Goal: Transaction & Acquisition: Purchase product/service

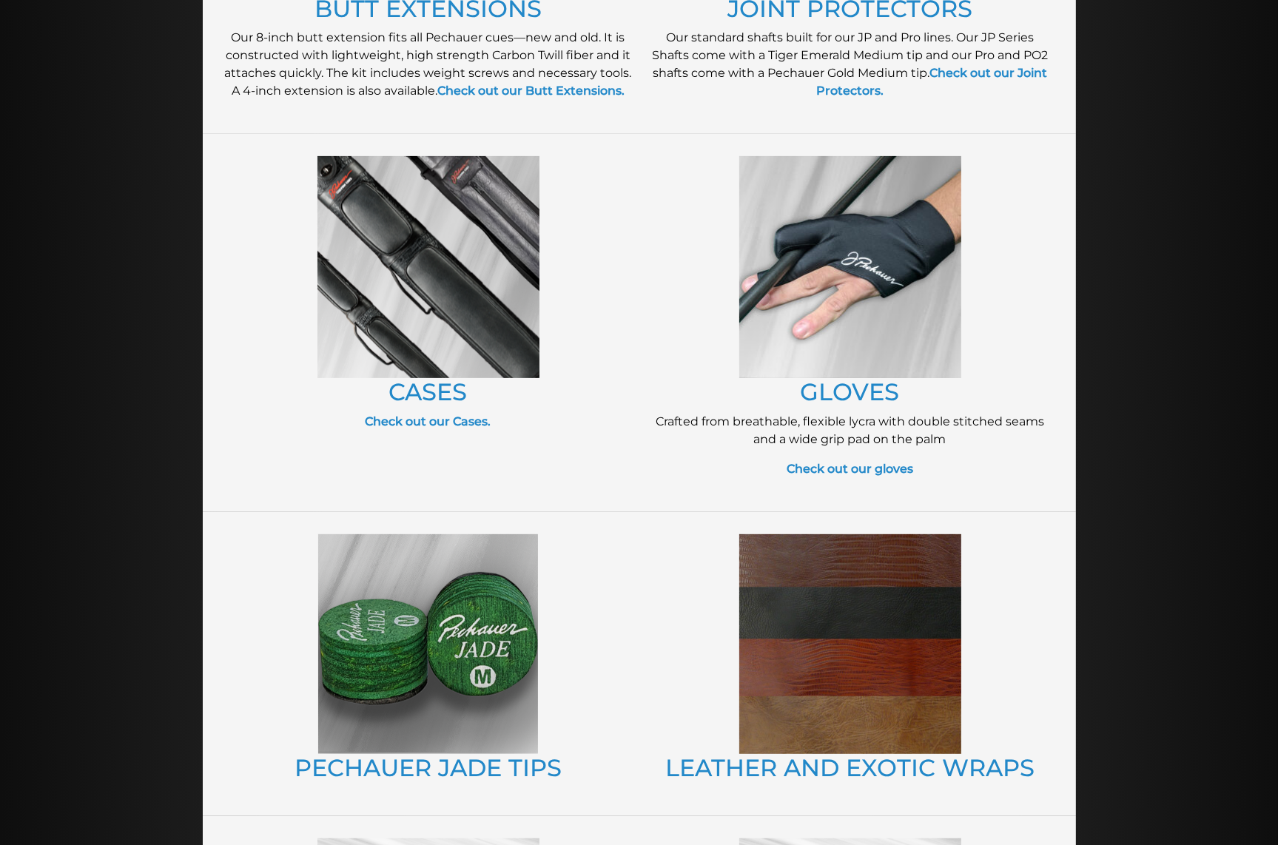
scroll to position [625, 0]
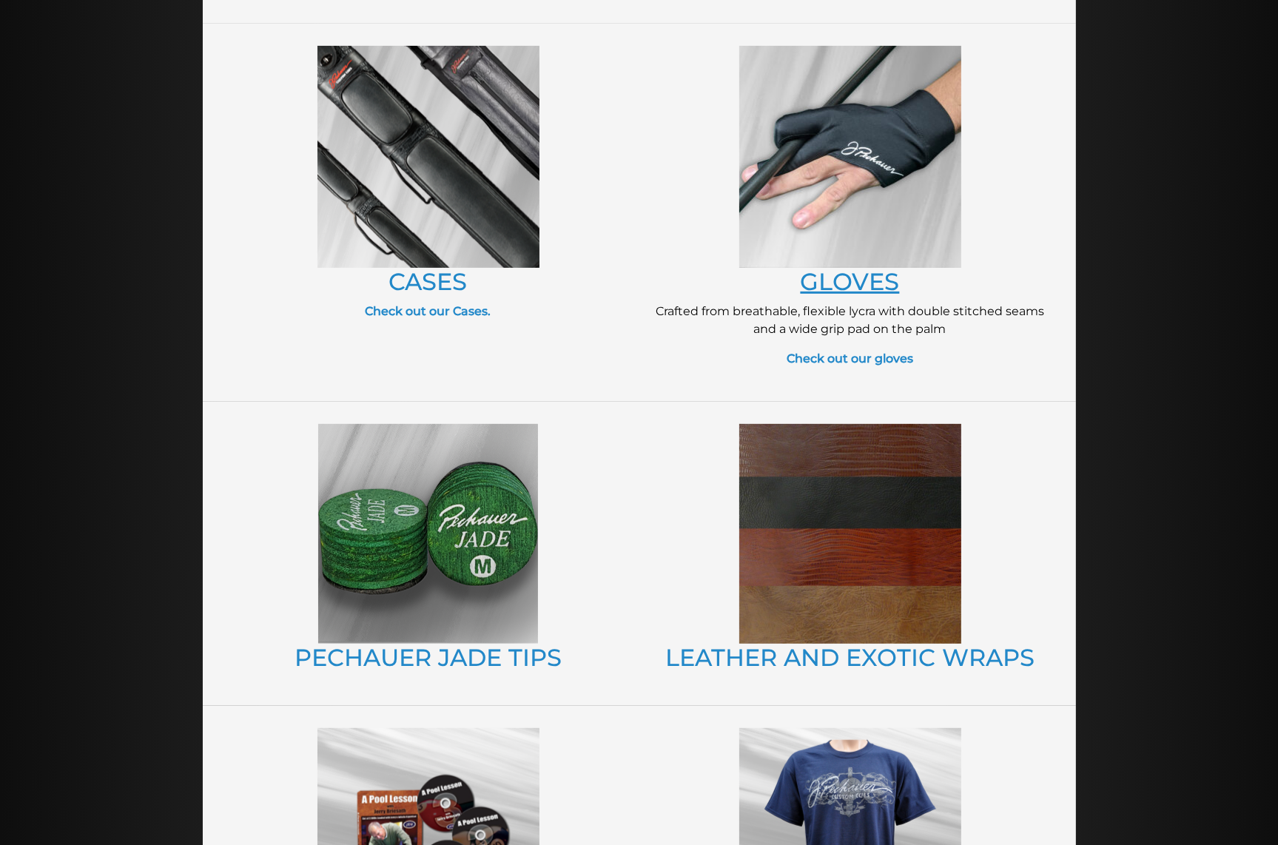
click at [819, 281] on link "GLOVES" at bounding box center [850, 281] width 99 height 29
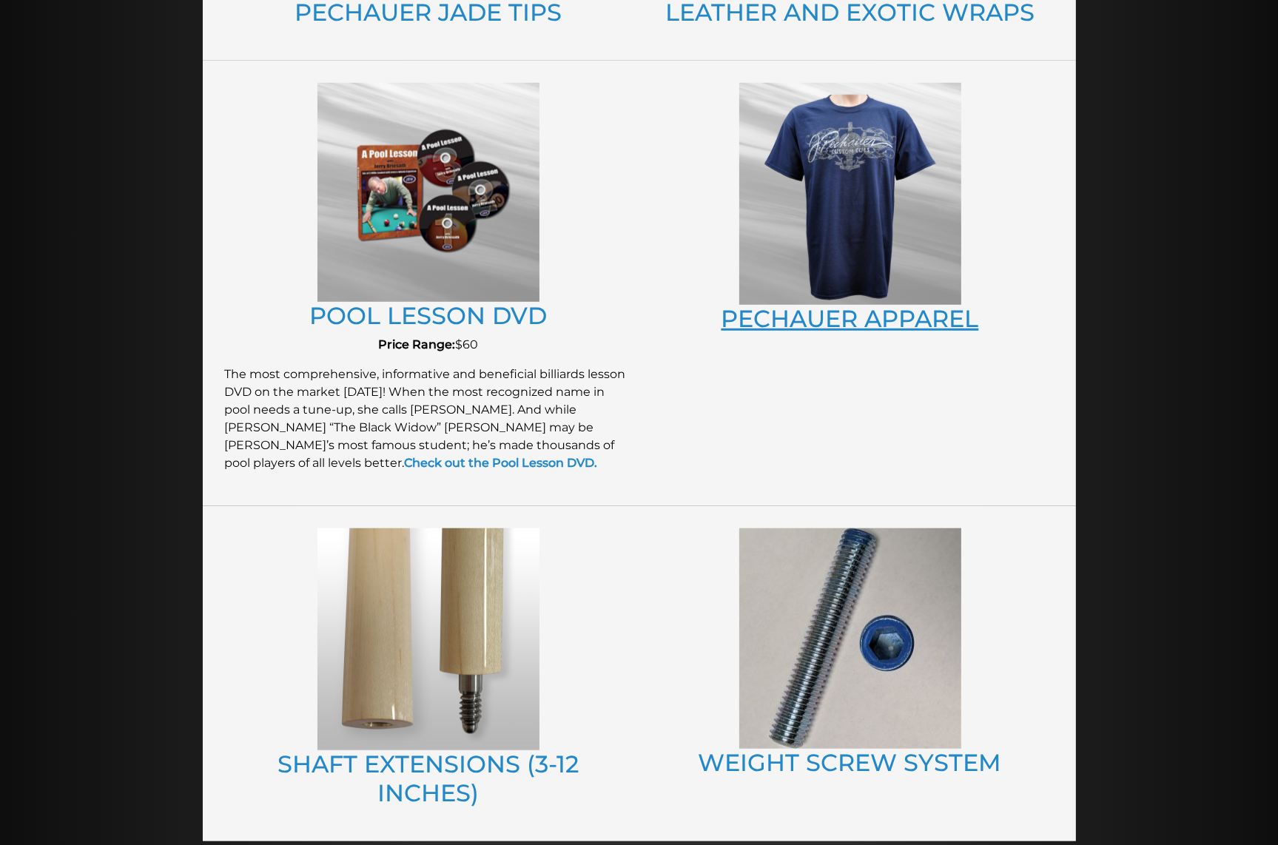
scroll to position [1250, 0]
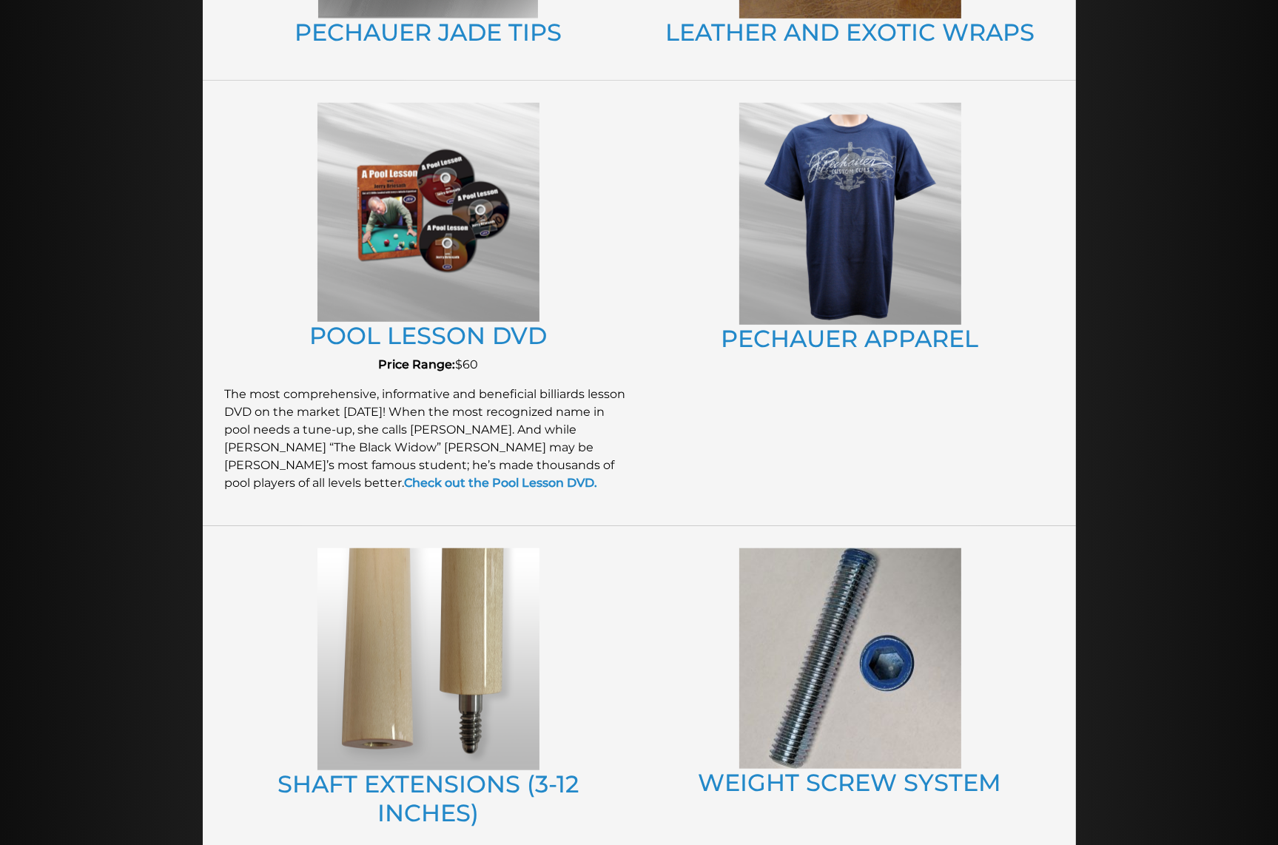
click at [849, 269] on img at bounding box center [850, 214] width 222 height 222
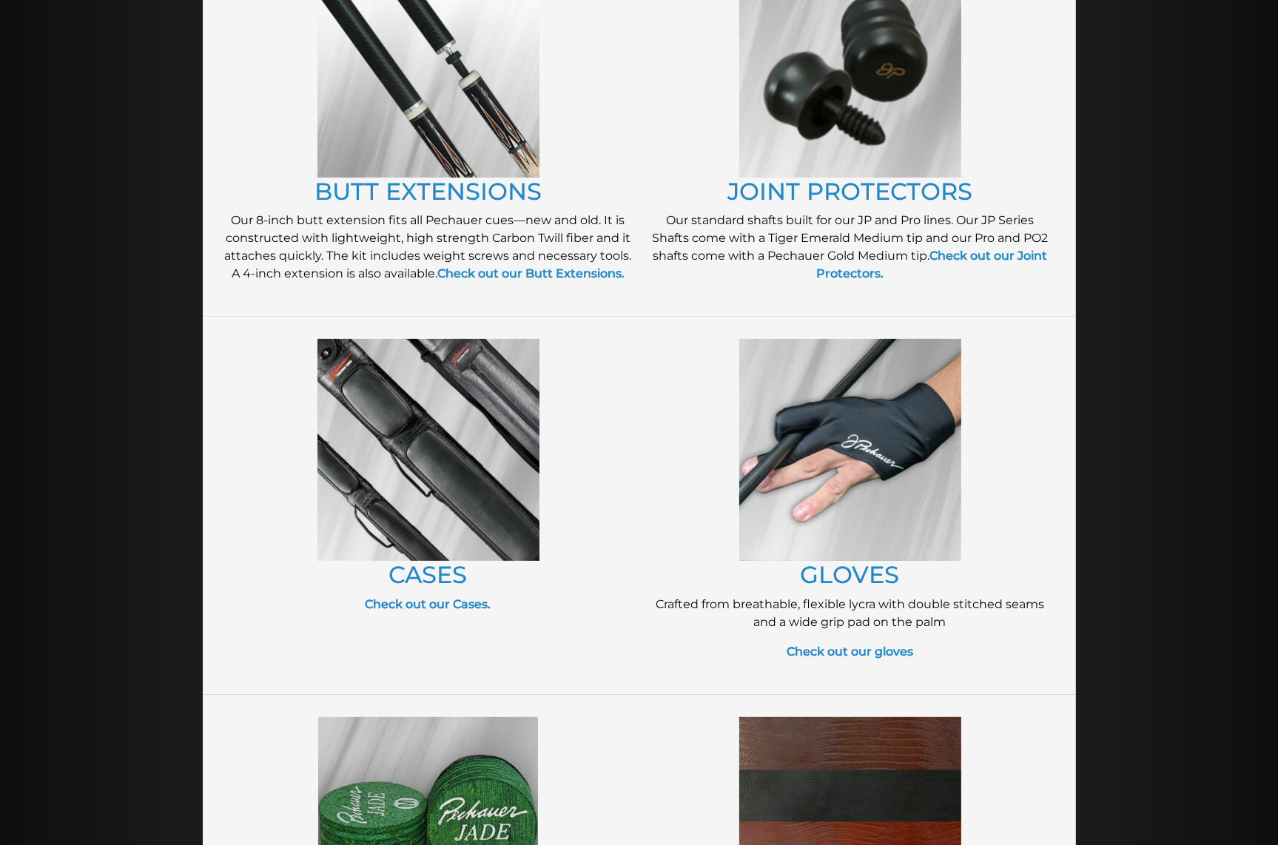
scroll to position [312, 0]
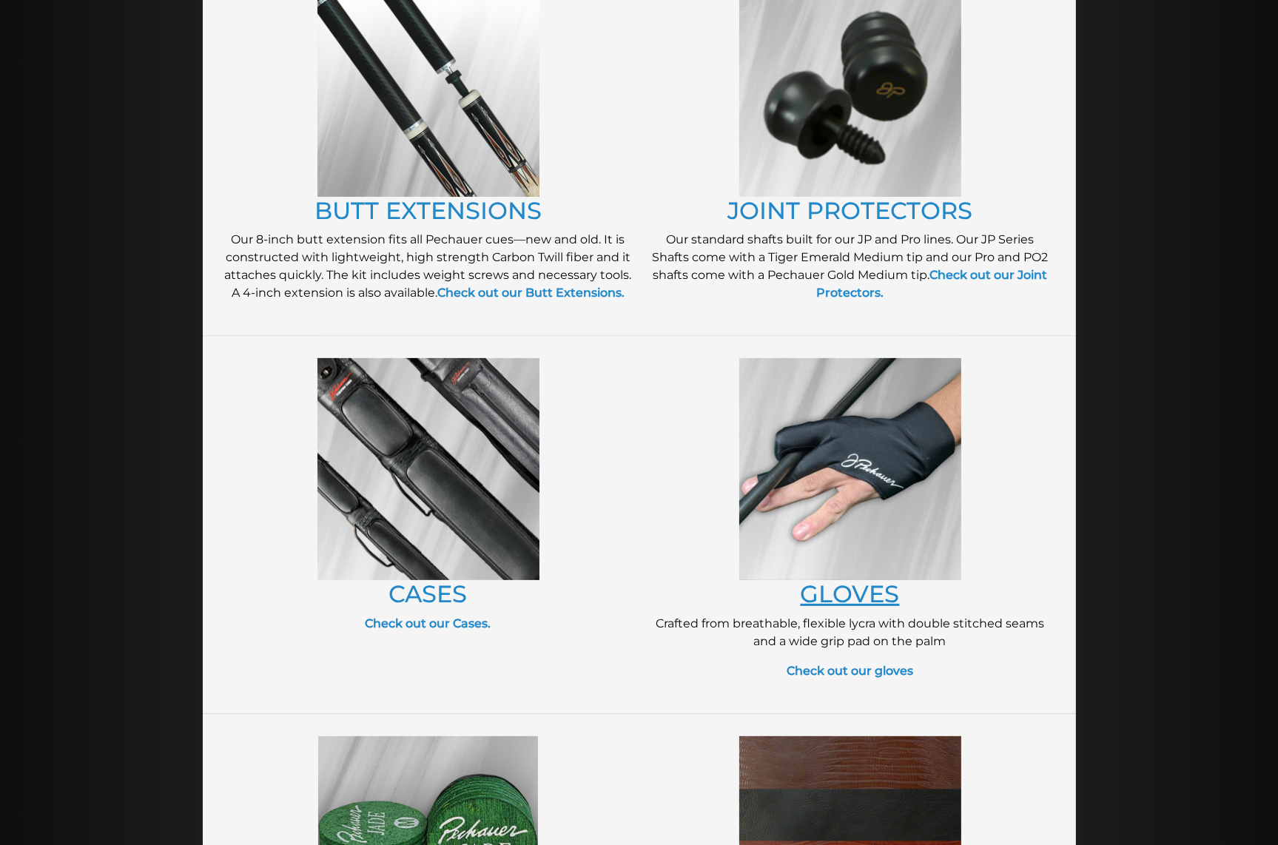
click at [852, 586] on link "GLOVES" at bounding box center [850, 594] width 99 height 29
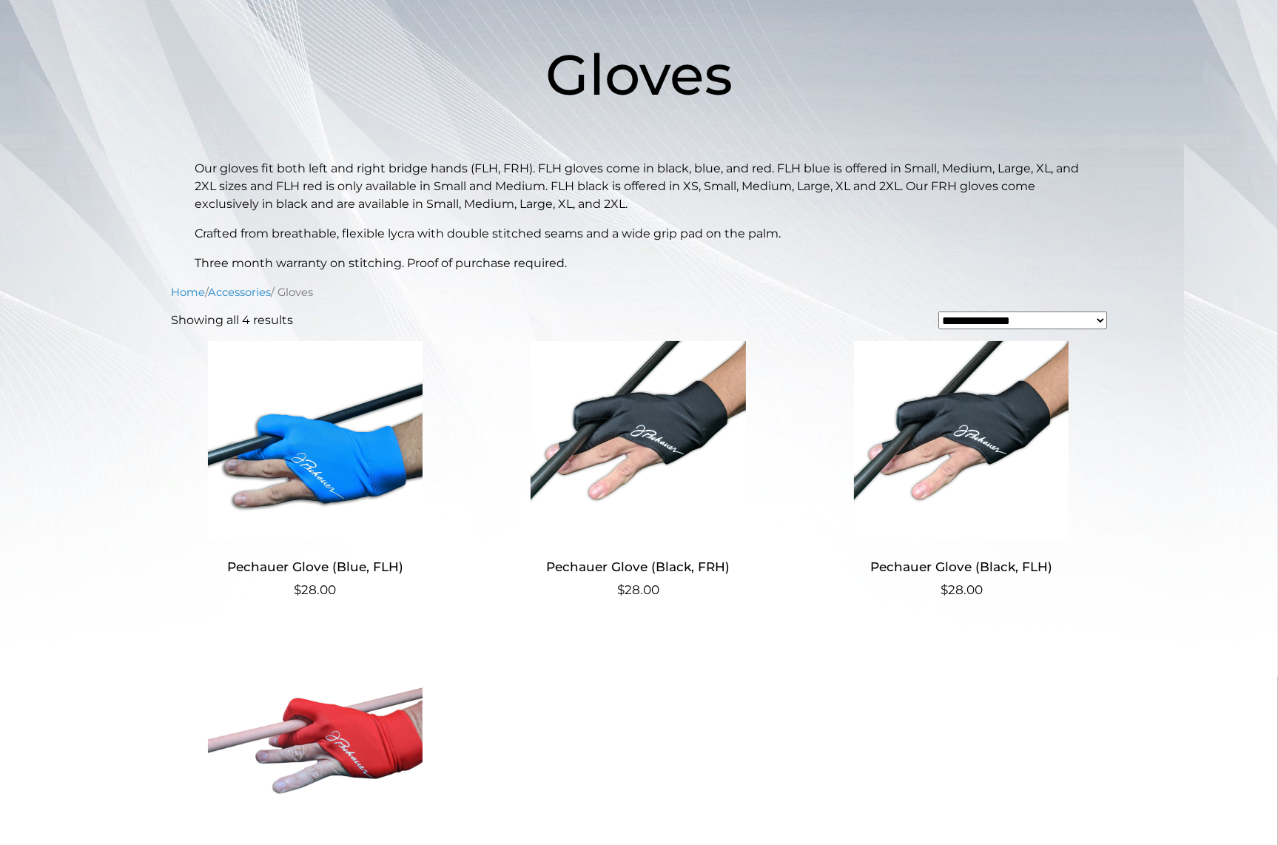
scroll to position [312, 0]
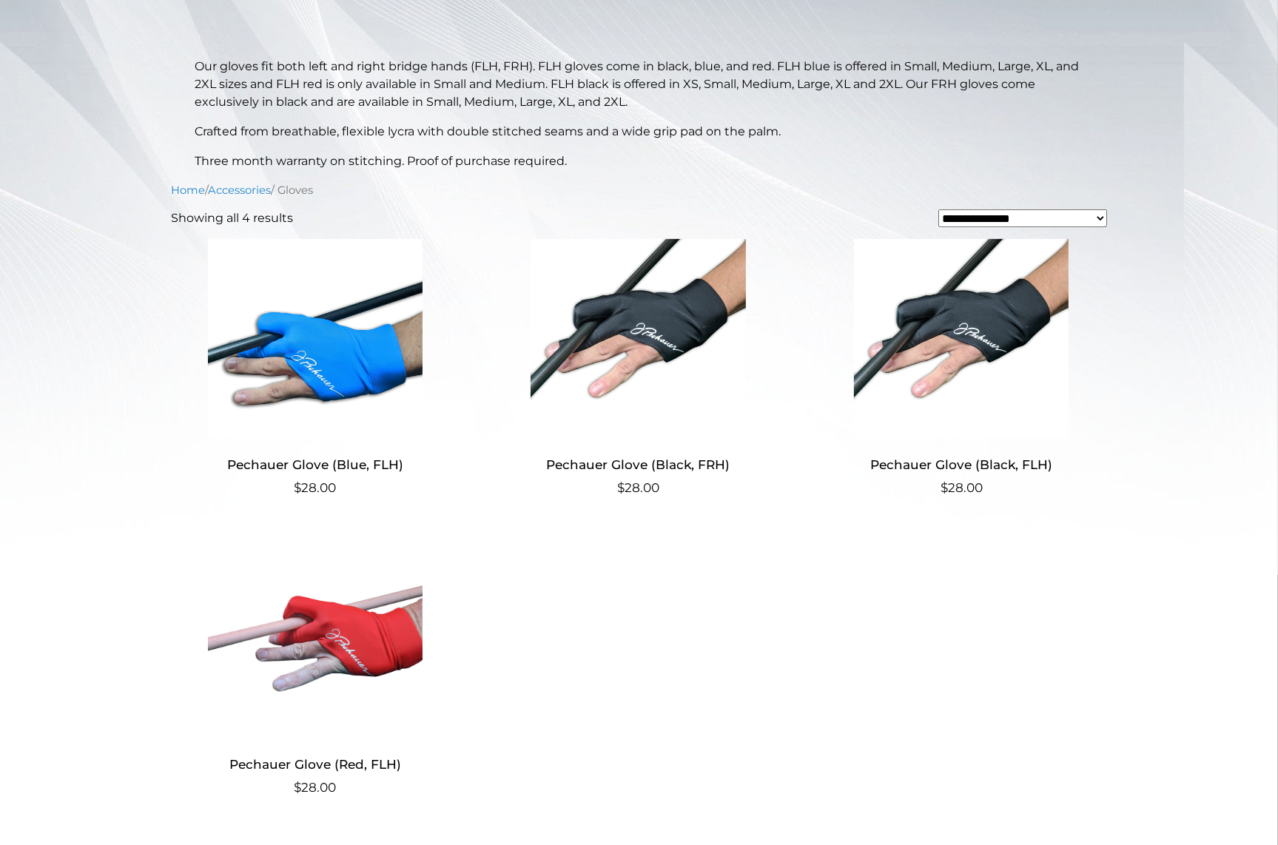
click at [338, 360] on img at bounding box center [316, 339] width 288 height 200
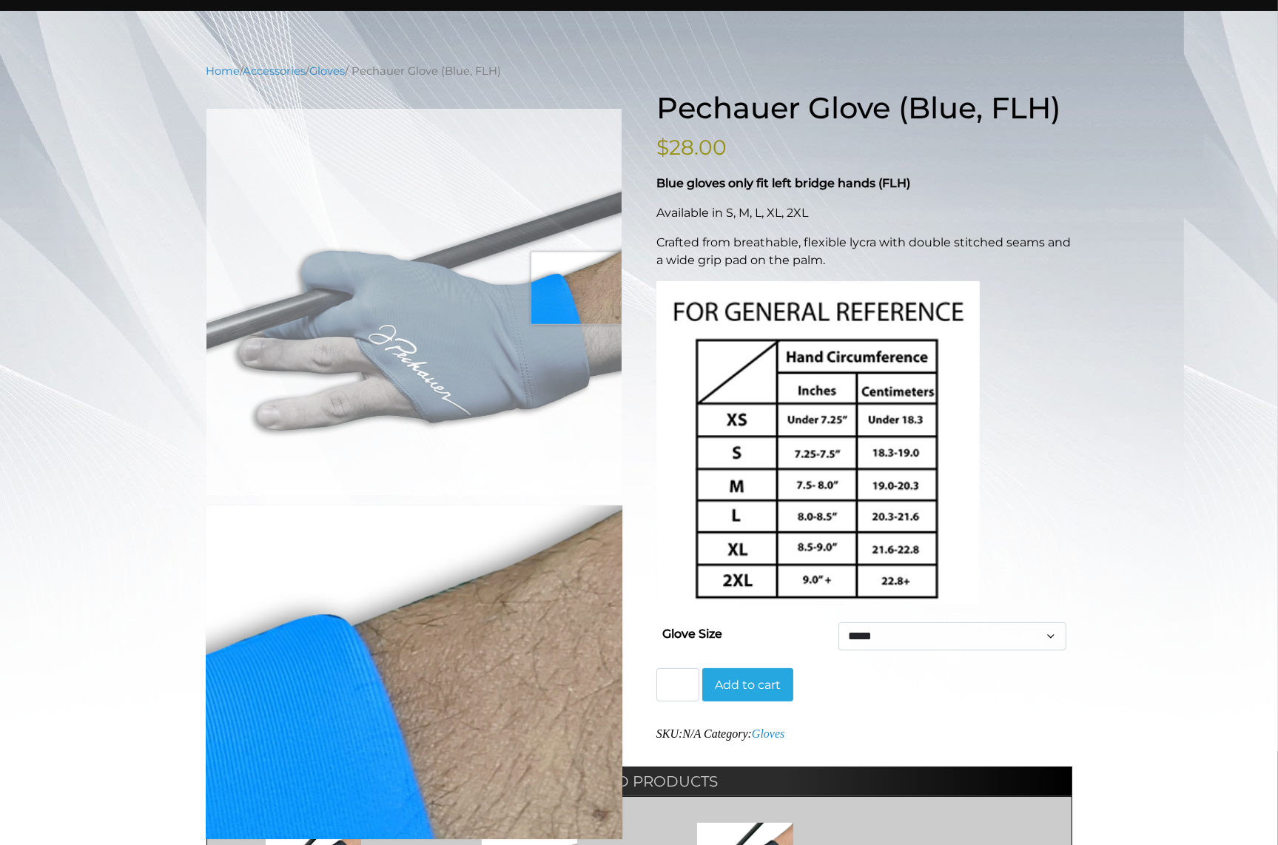
scroll to position [156, 0]
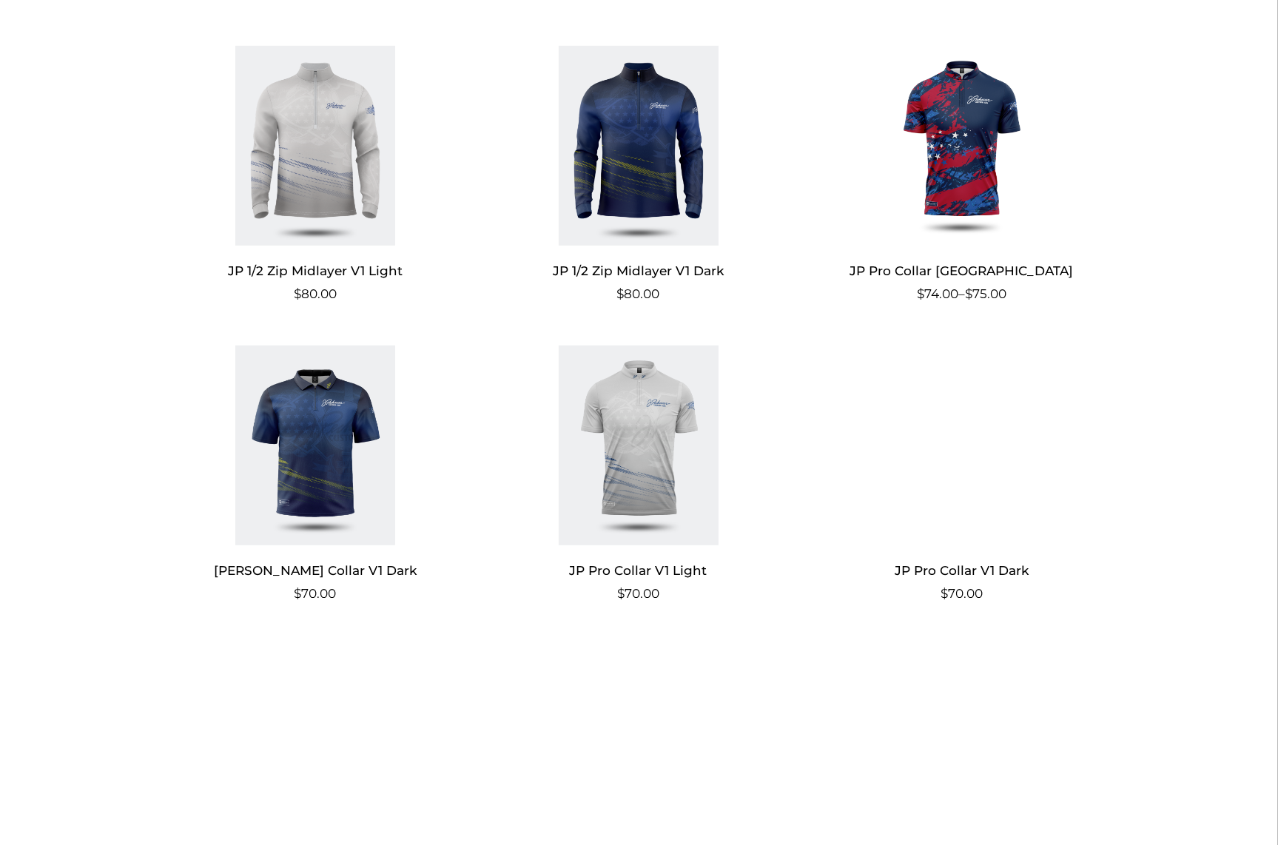
scroll to position [1250, 0]
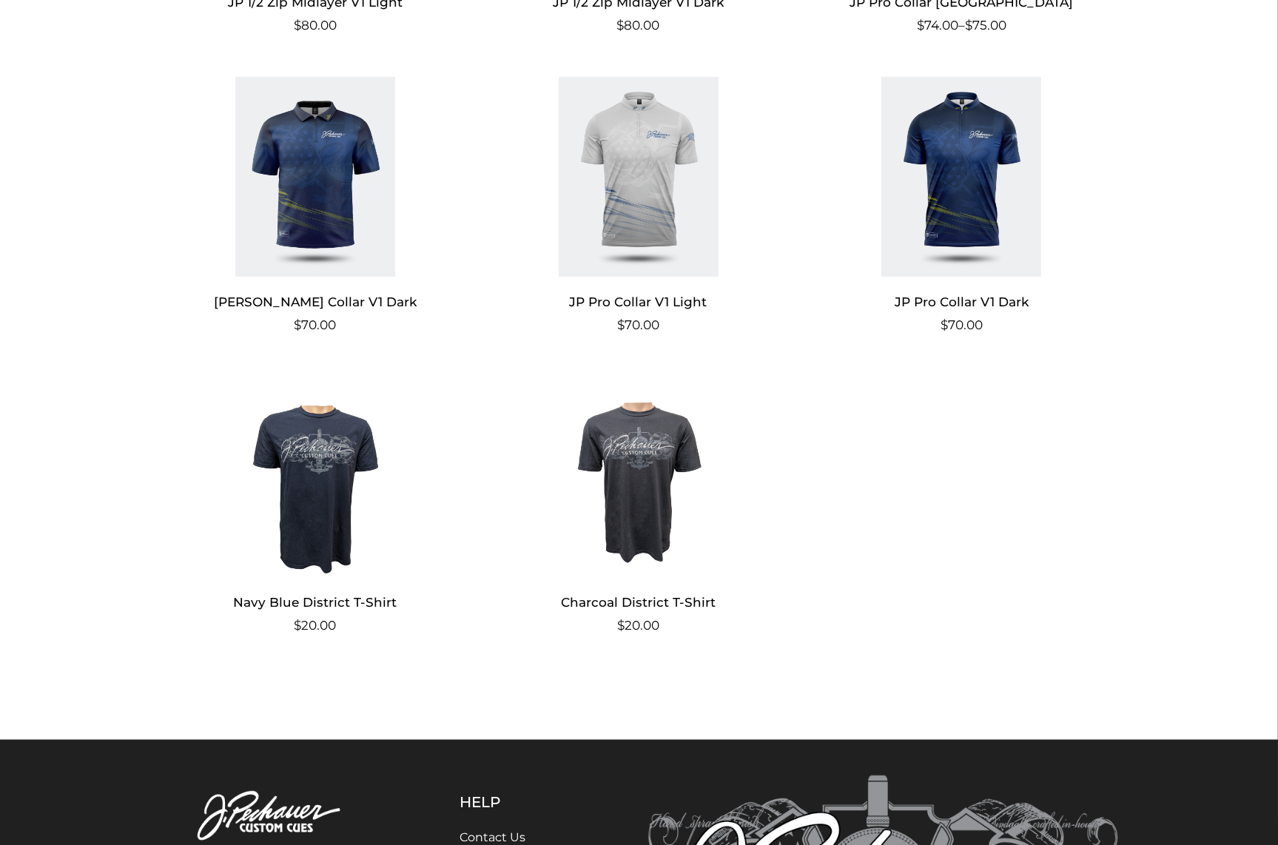
click at [644, 488] on img at bounding box center [638, 477] width 288 height 200
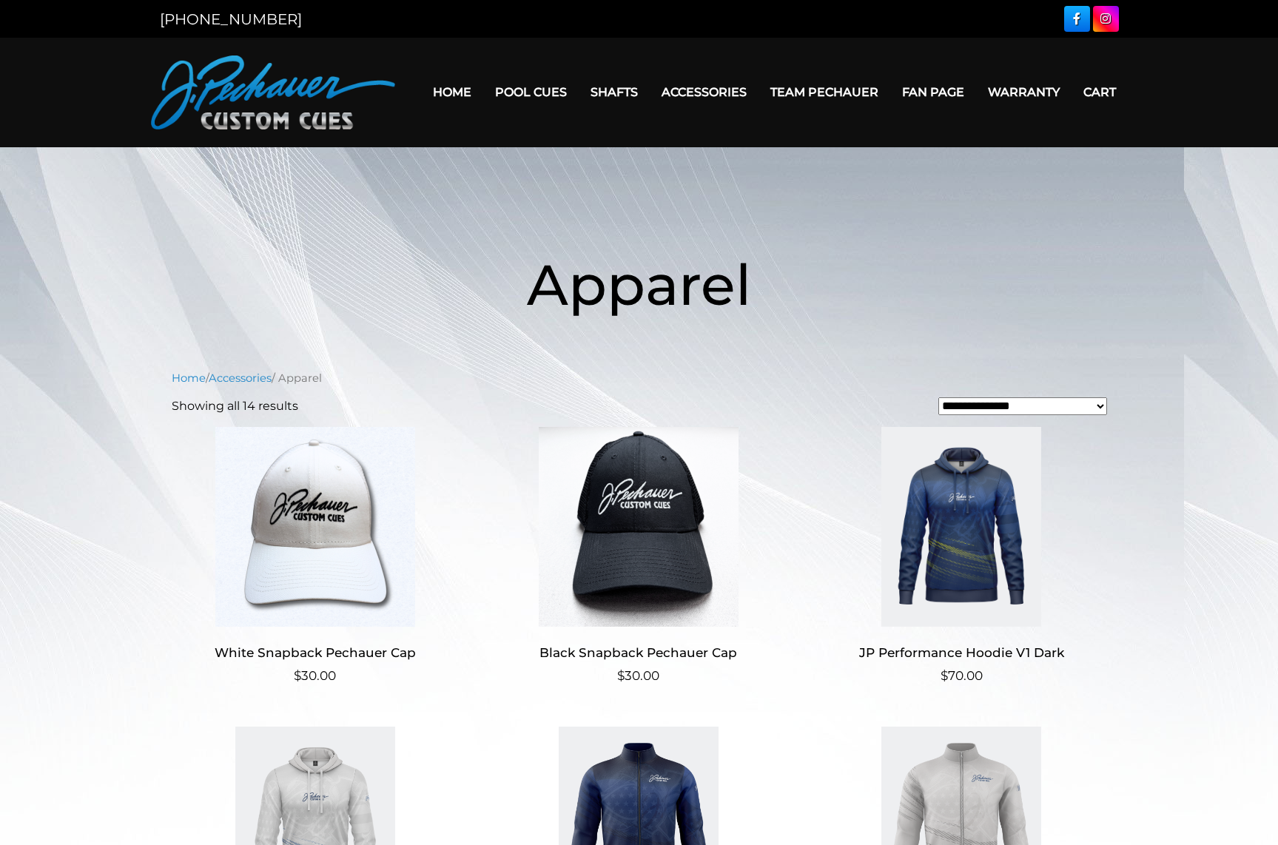
scroll to position [1250, 0]
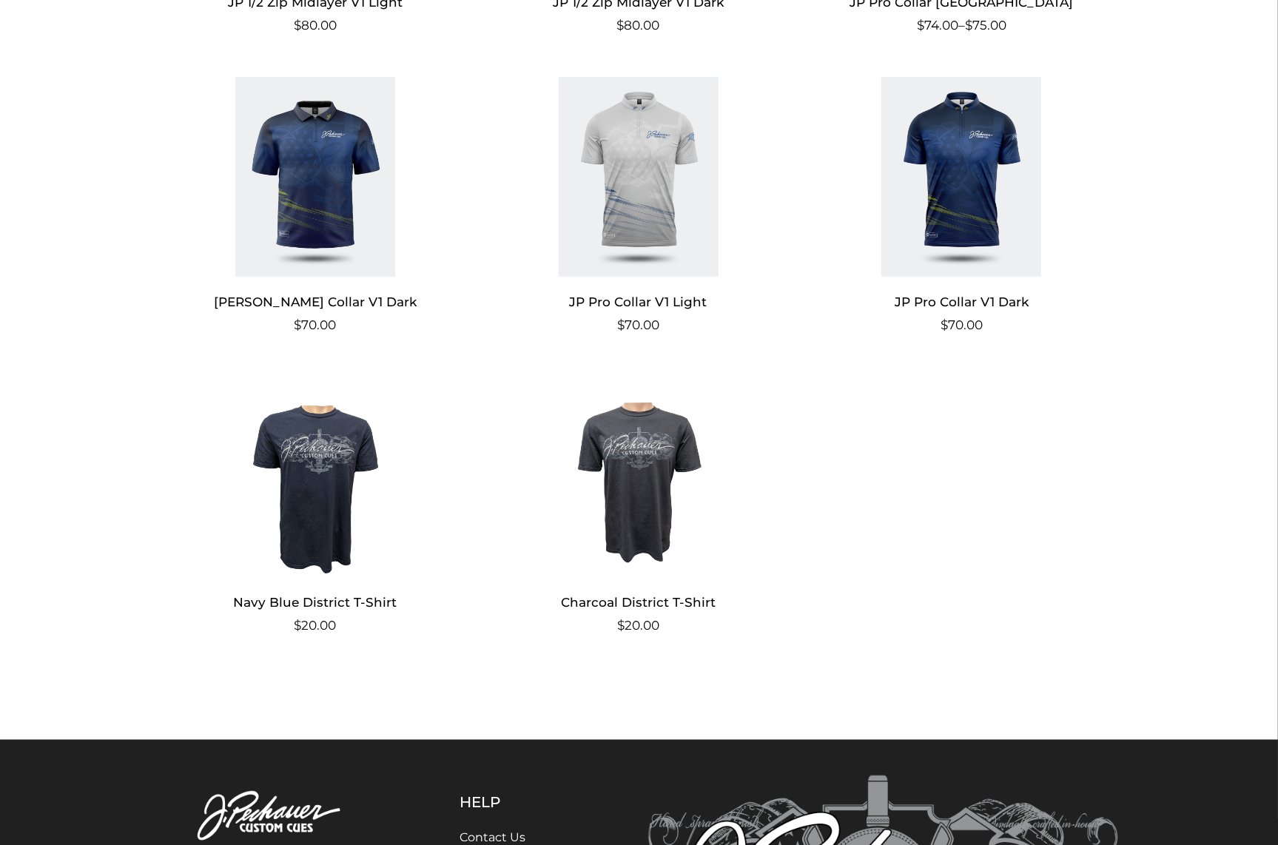
click at [635, 511] on img at bounding box center [638, 477] width 288 height 200
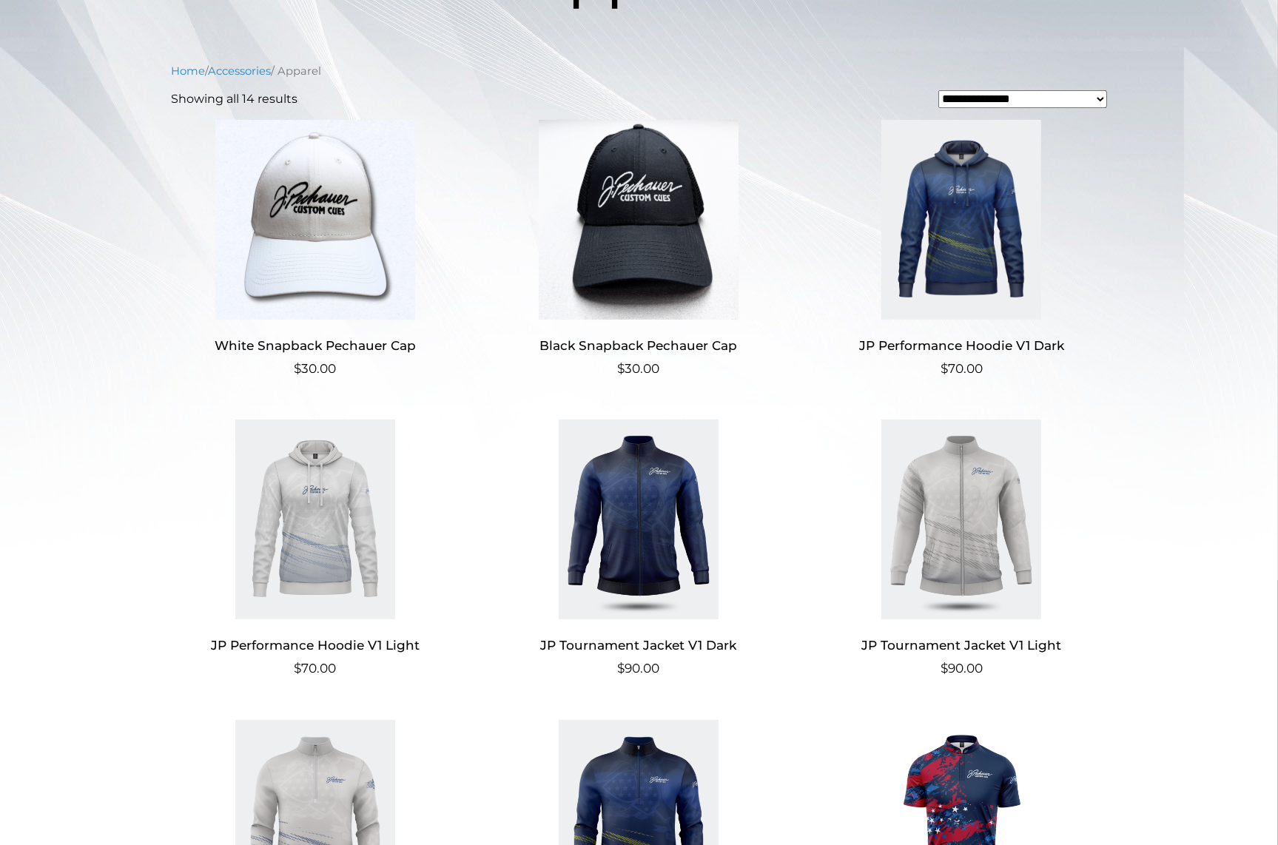
scroll to position [0, 0]
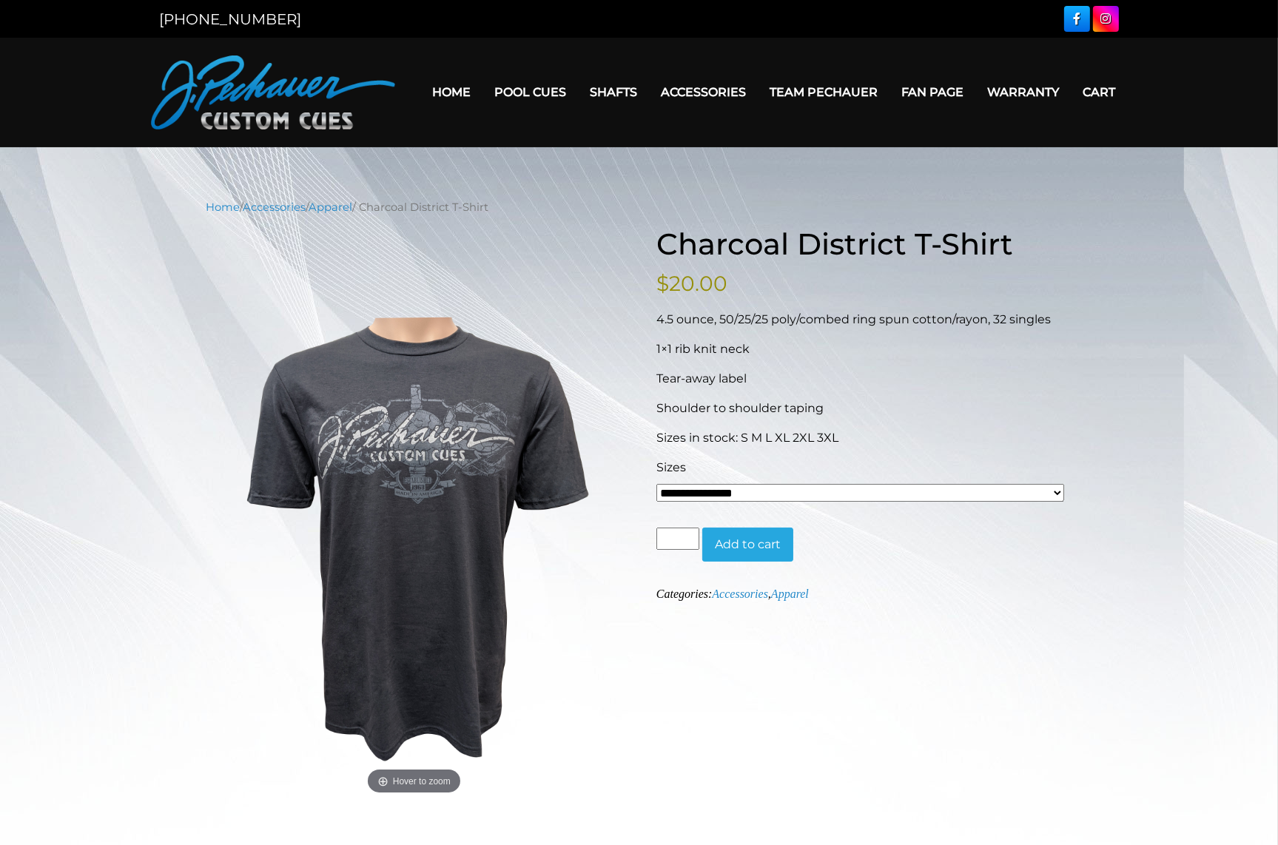
click at [657, 484] on select "**********" at bounding box center [861, 493] width 409 height 18
select select "*****"
click option "***" at bounding box center [0, 0] width 0 height 0
click at [742, 546] on button "Add to cart" at bounding box center [747, 545] width 91 height 34
select select "*****"
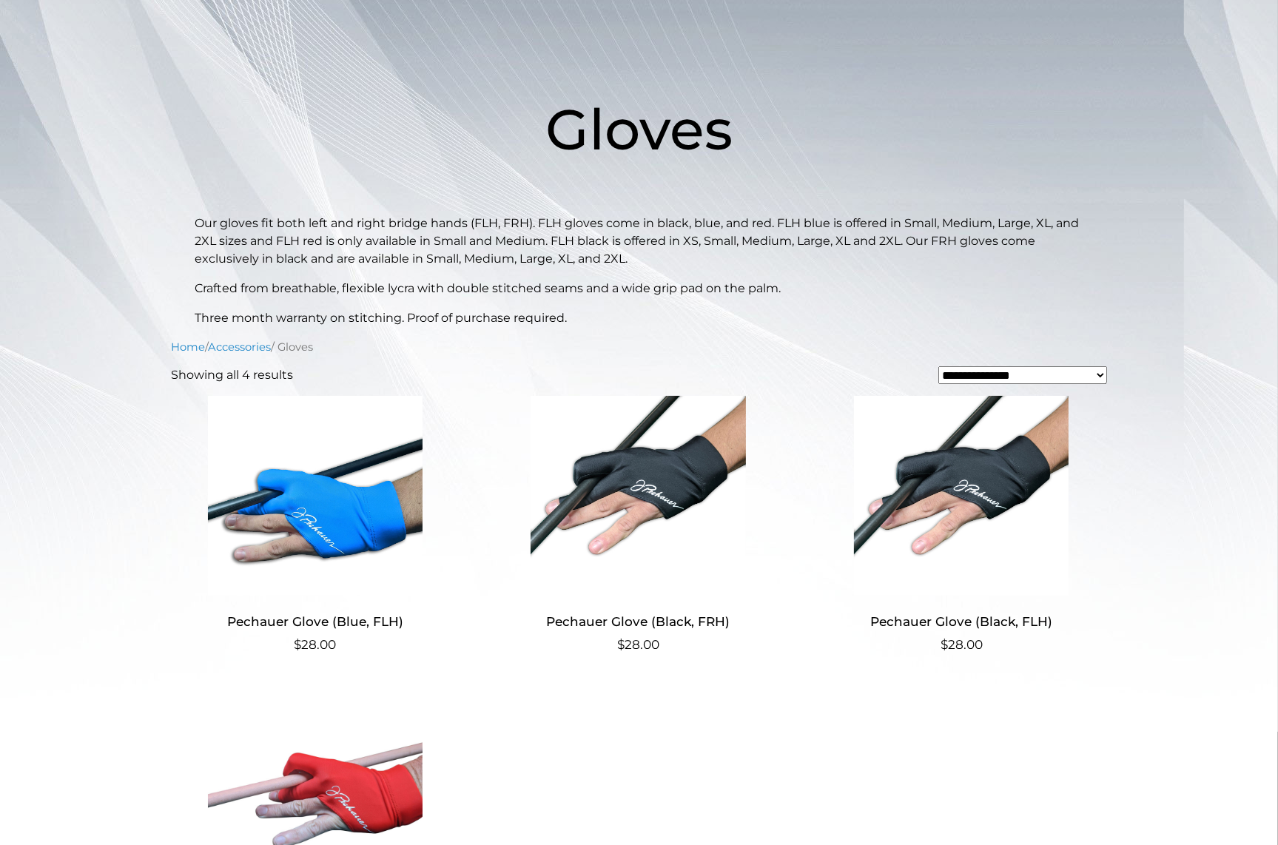
scroll to position [156, 0]
click at [375, 502] on img at bounding box center [316, 495] width 288 height 200
